Goal: Entertainment & Leisure: Consume media (video, audio)

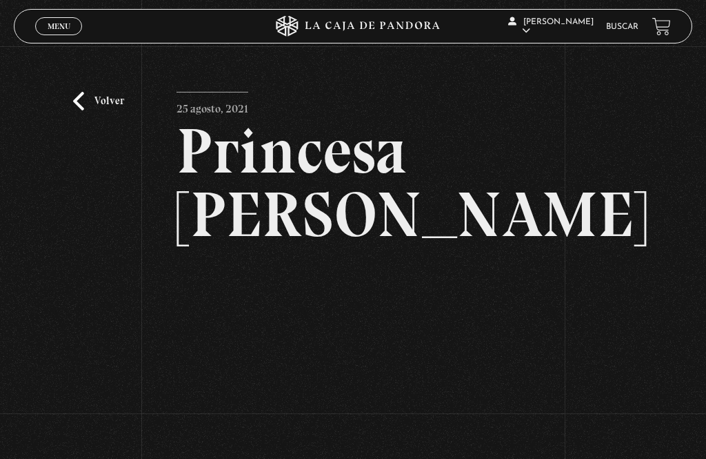
click at [95, 106] on link "Volver" at bounding box center [98, 101] width 51 height 19
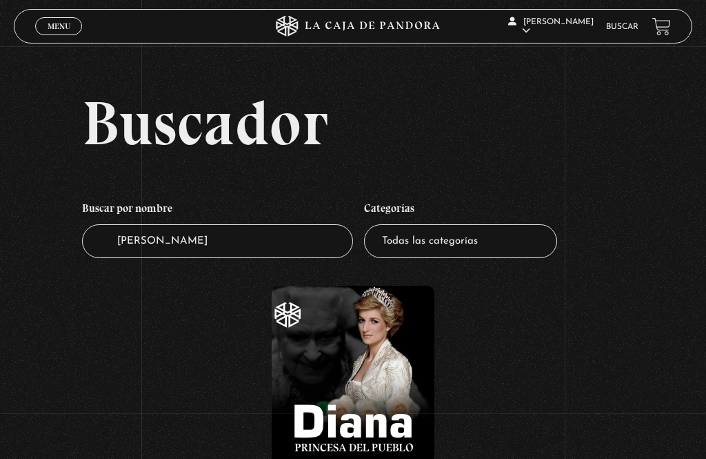
click at [41, 29] on link "Menu Cerrar" at bounding box center [58, 26] width 47 height 18
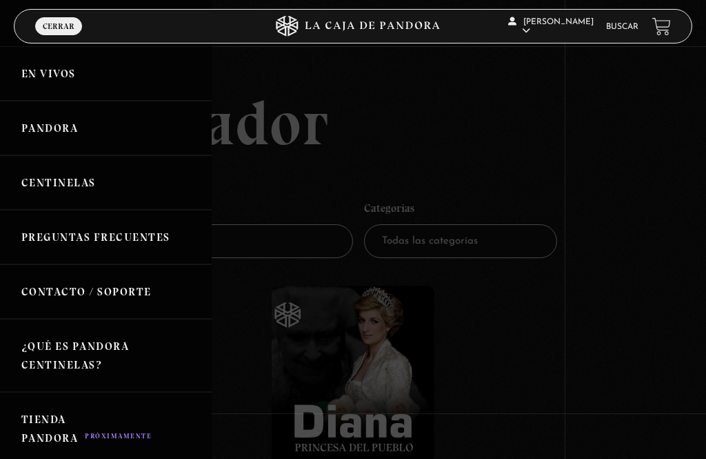
click at [43, 82] on link "En vivos" at bounding box center [106, 73] width 212 height 55
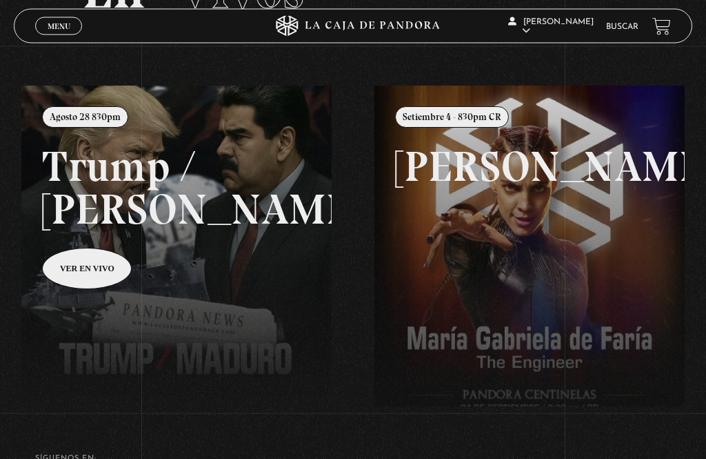
scroll to position [123, 0]
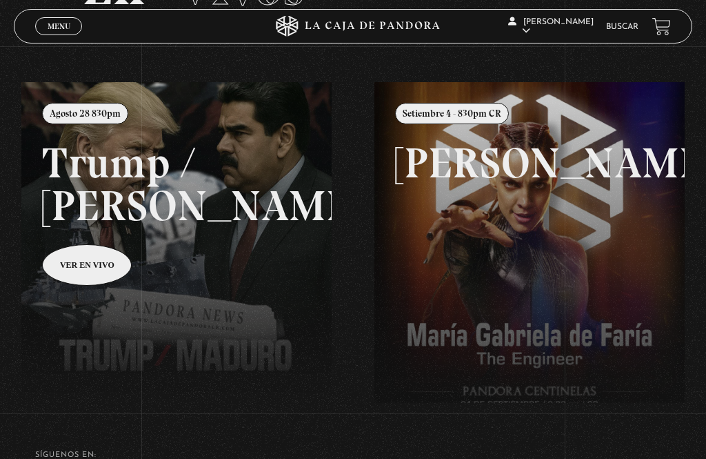
click at [154, 246] on link at bounding box center [374, 311] width 706 height 459
